Goal: Complete application form: Complete application form

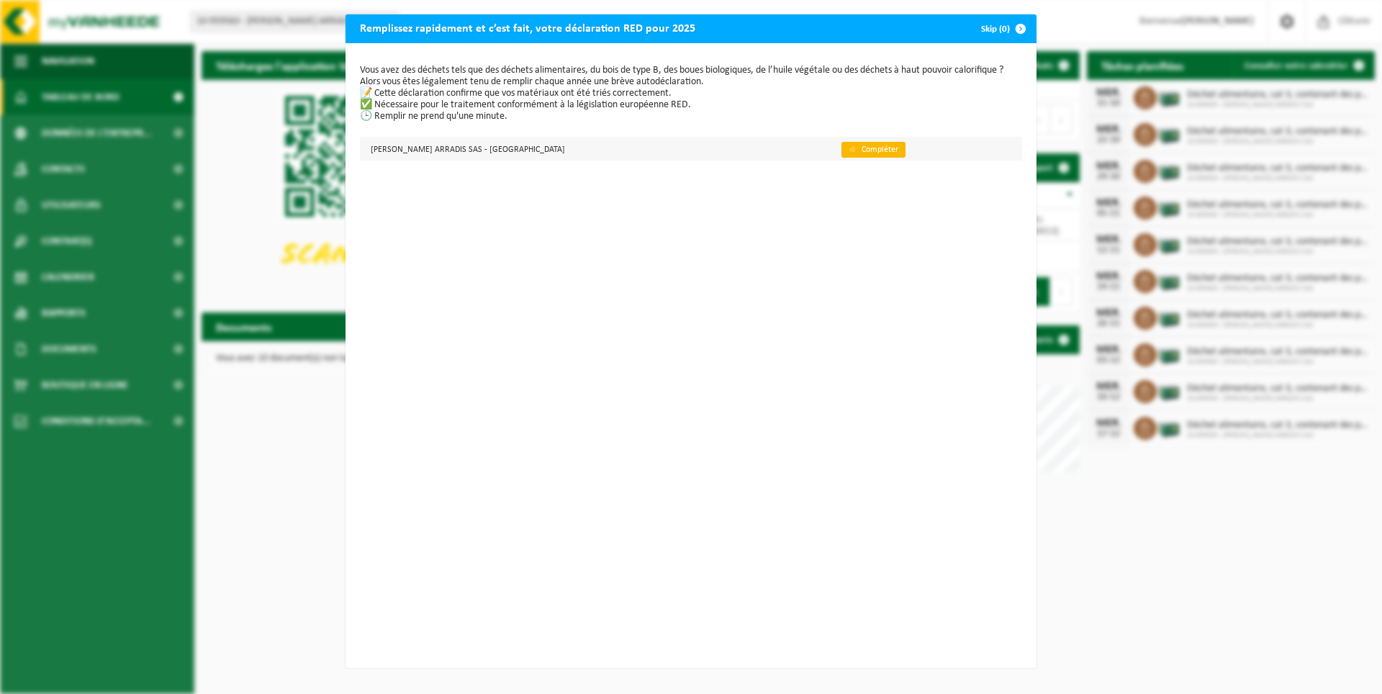
click at [841, 145] on link "👉 Compléter" at bounding box center [873, 150] width 64 height 16
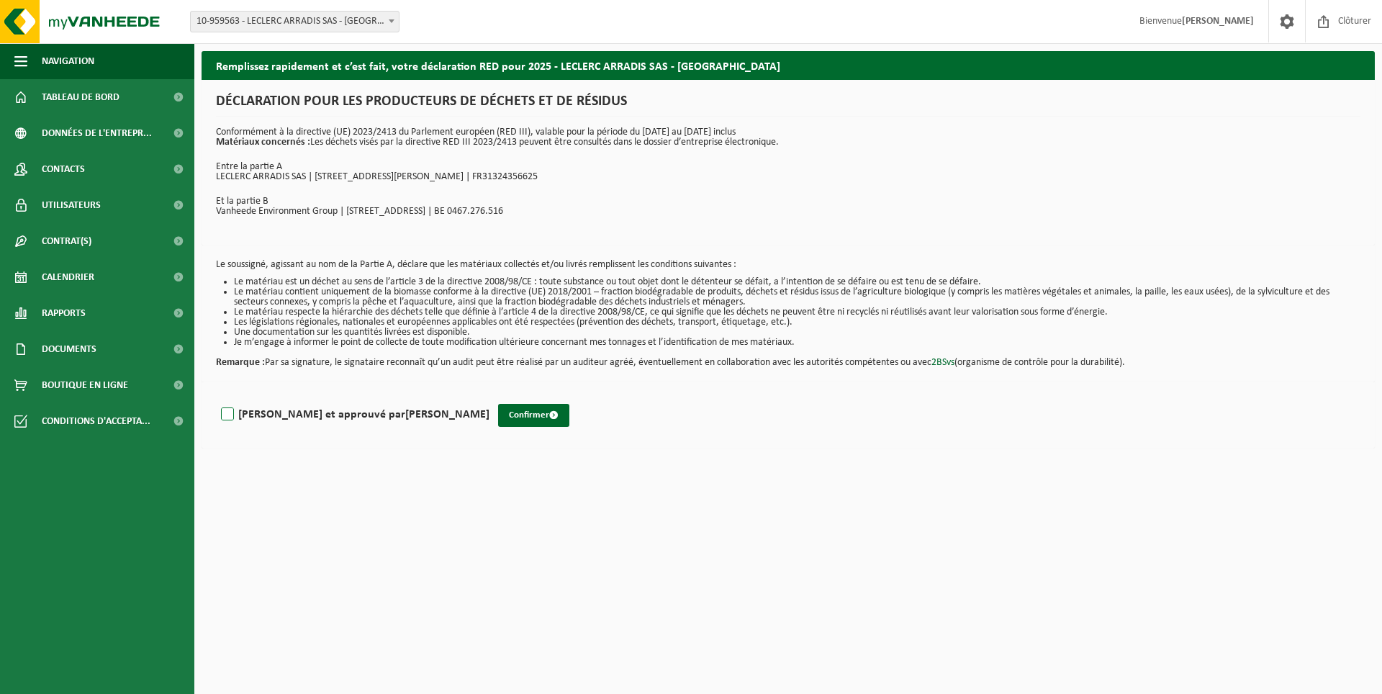
click at [232, 415] on label "Lu et approuvé par CLEMENCE LARDIER" at bounding box center [353, 415] width 271 height 22
click at [489, 396] on input "Lu et approuvé par CLEMENCE LARDIER" at bounding box center [489, 396] width 1 height 1
checkbox input "true"
click at [498, 412] on button "Confirmer" at bounding box center [533, 415] width 71 height 23
